Goal: Browse casually

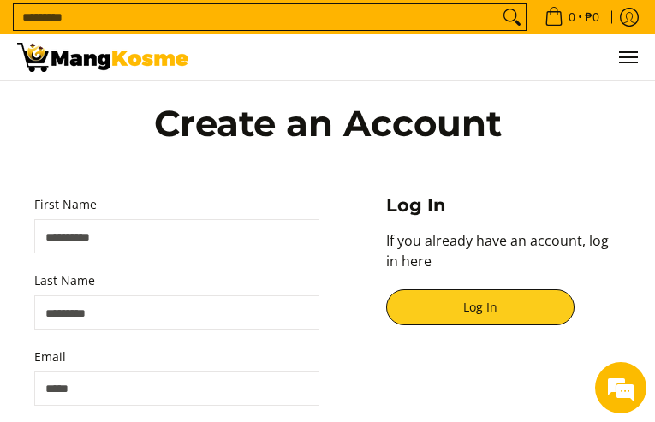
type input "*********"
type input "**********"
